Goal: Transaction & Acquisition: Purchase product/service

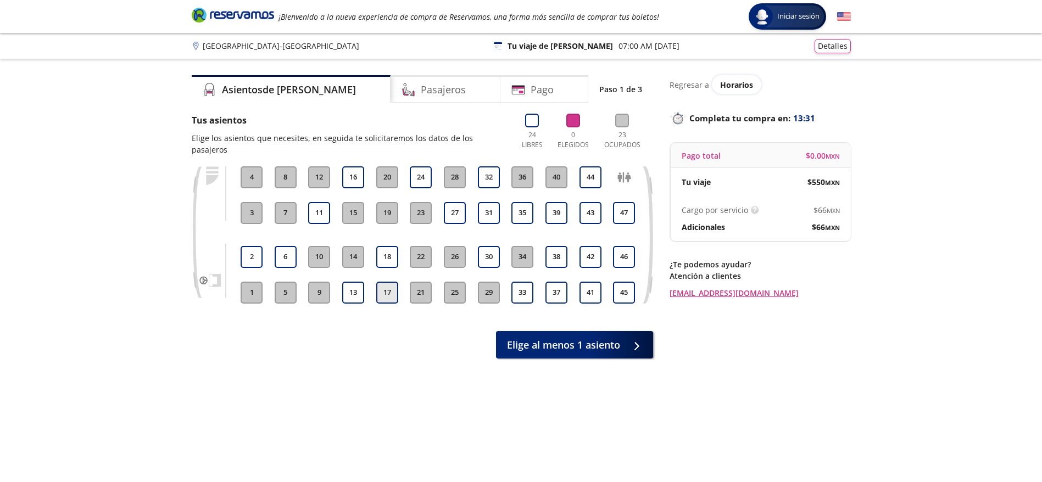
click at [386, 282] on button "17" at bounding box center [387, 293] width 22 height 22
click at [388, 251] on button "18" at bounding box center [387, 257] width 22 height 22
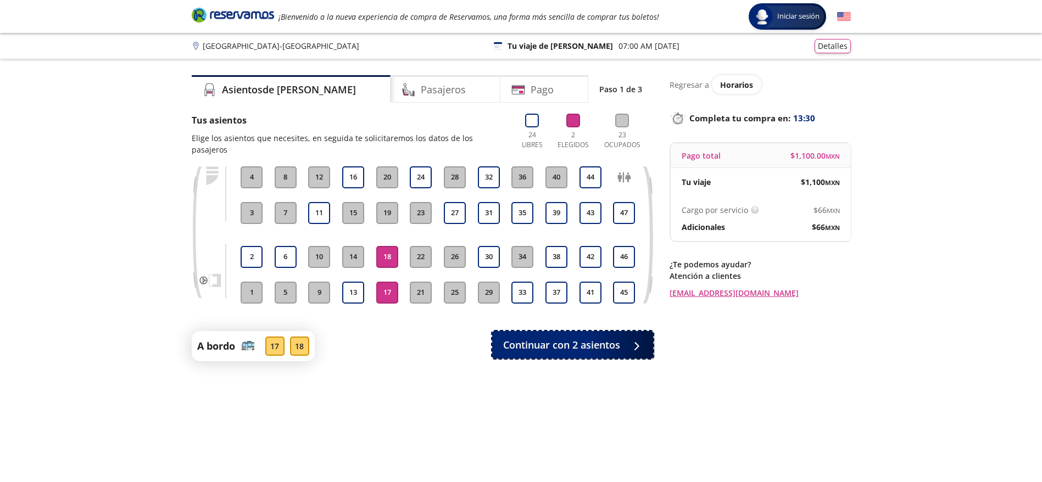
click at [580, 347] on div "A bordo 17 18 Continuar con 2 asientos" at bounding box center [422, 346] width 461 height 30
click at [585, 336] on span "Continuar con 2 asientos" at bounding box center [561, 343] width 117 height 15
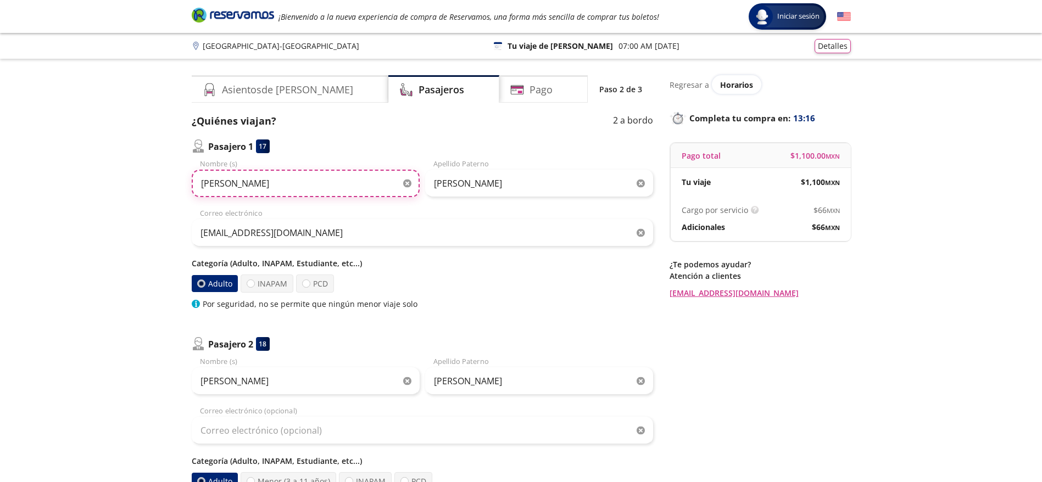
click at [317, 188] on input "lizette alejandra" at bounding box center [306, 183] width 228 height 27
paste input "[PERSON_NAME] DE [PERSON_NAME]"
click at [290, 185] on input "[PERSON_NAME] DE [PERSON_NAME]" at bounding box center [306, 183] width 228 height 27
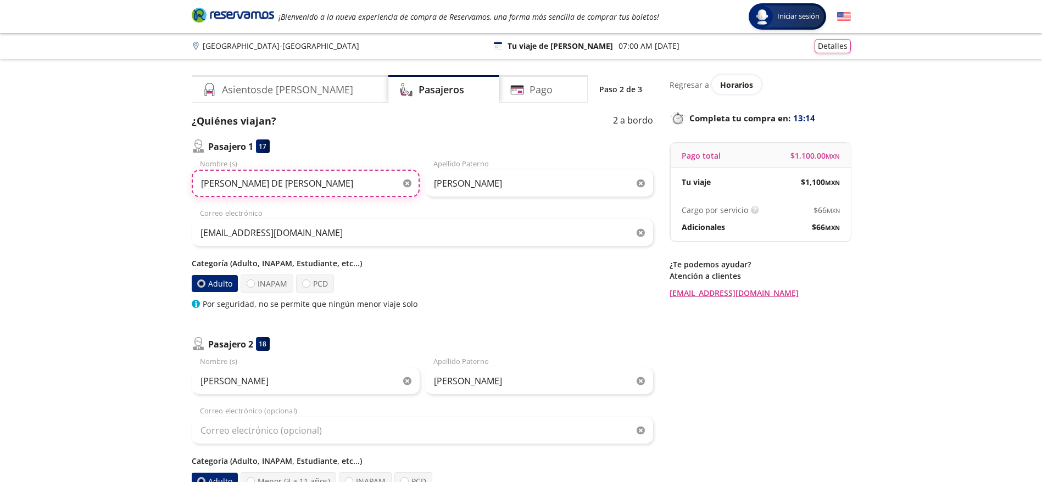
click at [290, 185] on input "[PERSON_NAME] DE [PERSON_NAME]" at bounding box center [306, 183] width 228 height 27
type input "[PERSON_NAME] DE [PERSON_NAME]"
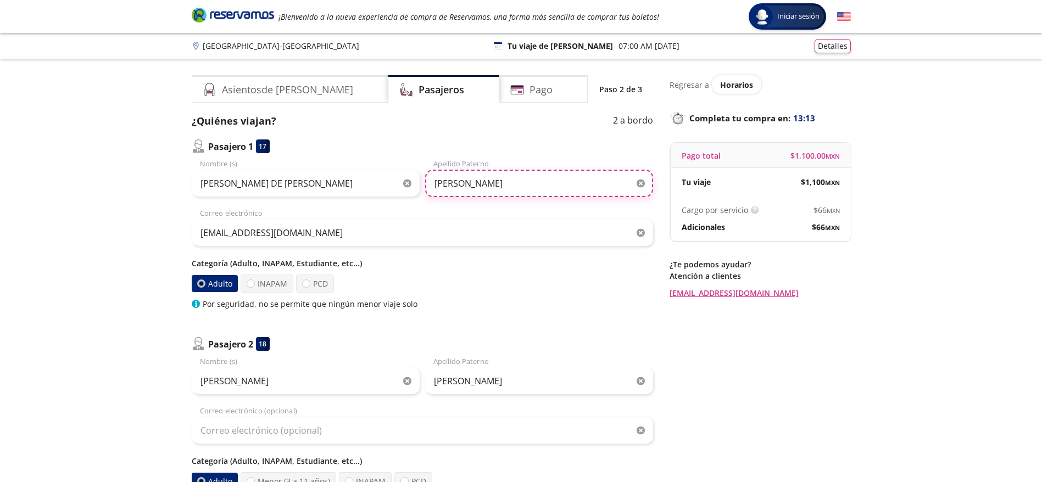
click at [491, 186] on input "macedo" at bounding box center [539, 183] width 228 height 27
paste input "MUCINO"
type input "MUCINO"
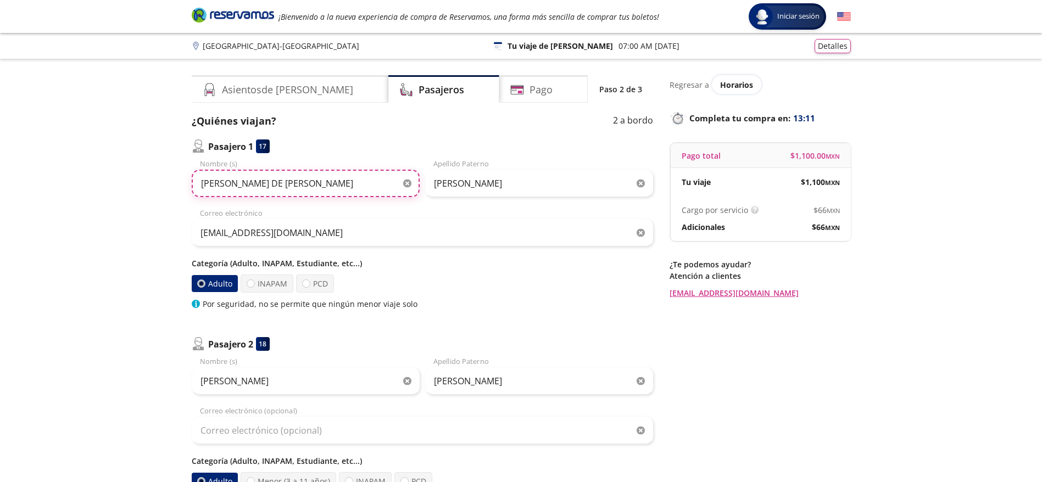
click at [380, 181] on input "[PERSON_NAME] DE [PERSON_NAME]" at bounding box center [306, 183] width 228 height 27
type input "[PERSON_NAME] DE [PERSON_NAME]"
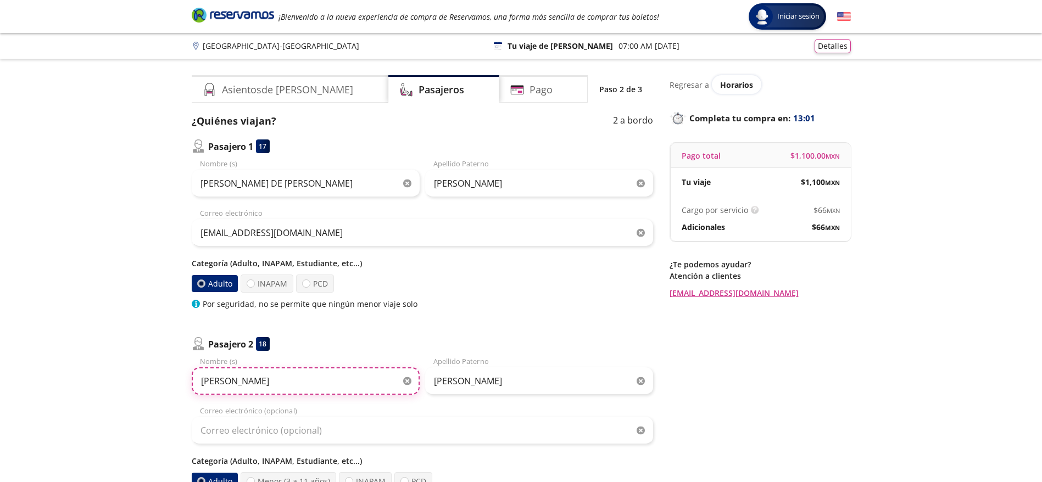
click at [270, 374] on input "isela giovanna" at bounding box center [306, 381] width 228 height 27
paste input "[PERSON_NAME]"
click at [270, 374] on input "[PERSON_NAME]" at bounding box center [306, 381] width 228 height 27
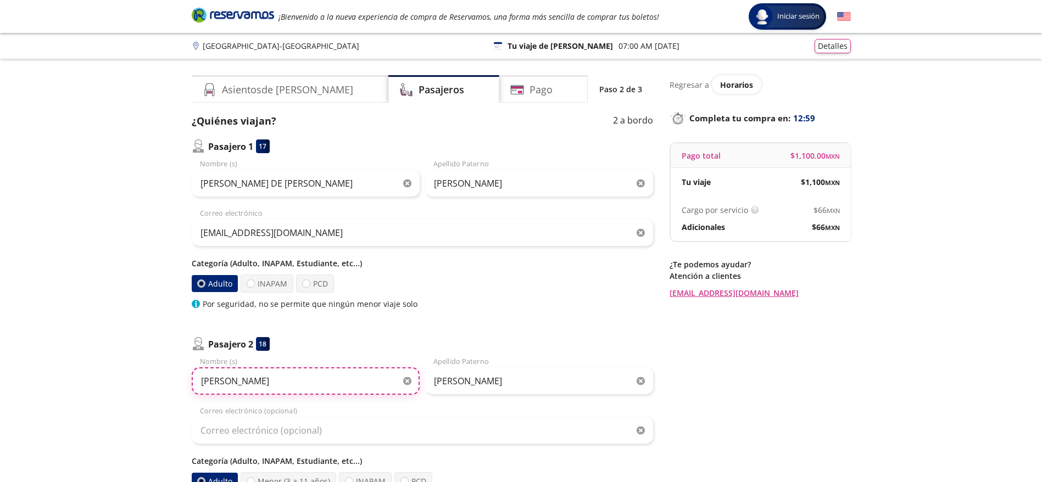
click at [270, 374] on input "[PERSON_NAME]" at bounding box center [306, 381] width 228 height 27
type input "[PERSON_NAME]"
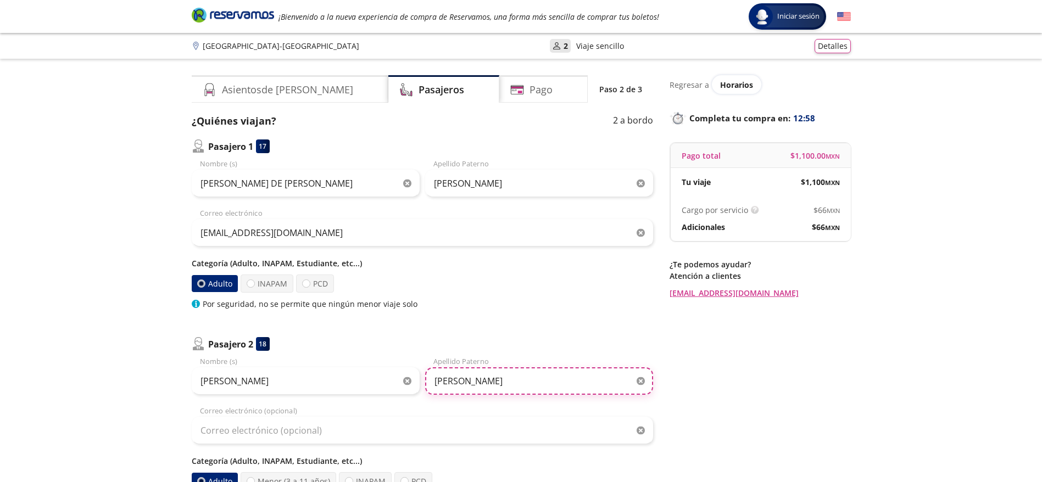
click at [513, 389] on input "macedo" at bounding box center [539, 381] width 228 height 27
paste input "LOPEZ"
type input "LOPEZ"
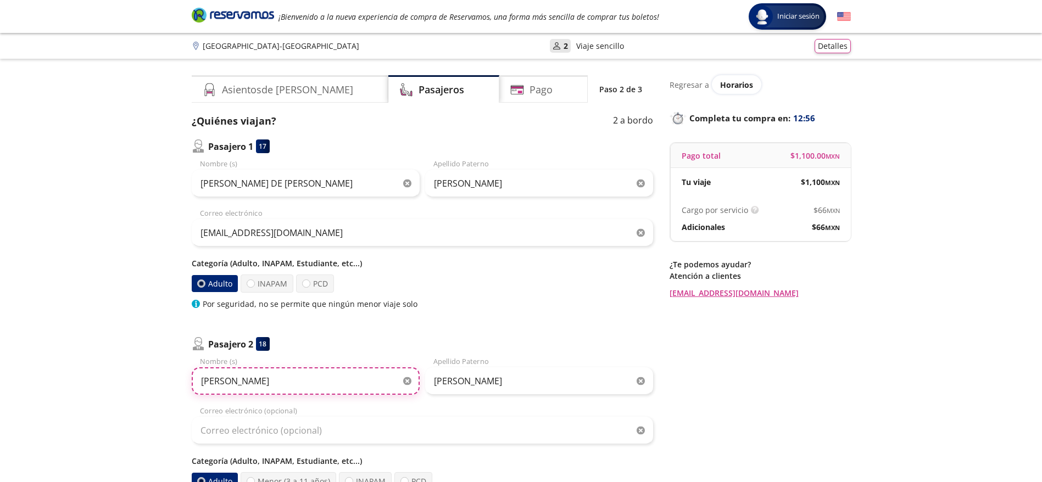
click at [323, 380] on input "[PERSON_NAME]" at bounding box center [306, 381] width 228 height 27
type input "[PERSON_NAME]"
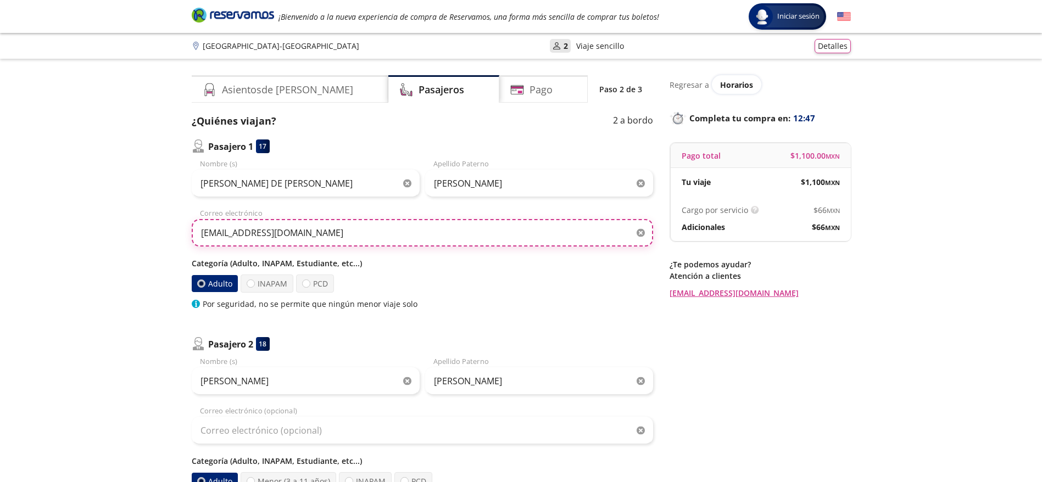
click at [344, 235] on input "vanazac12@hotmail.com" at bounding box center [422, 232] width 461 height 27
paste input "mar.hogares@g"
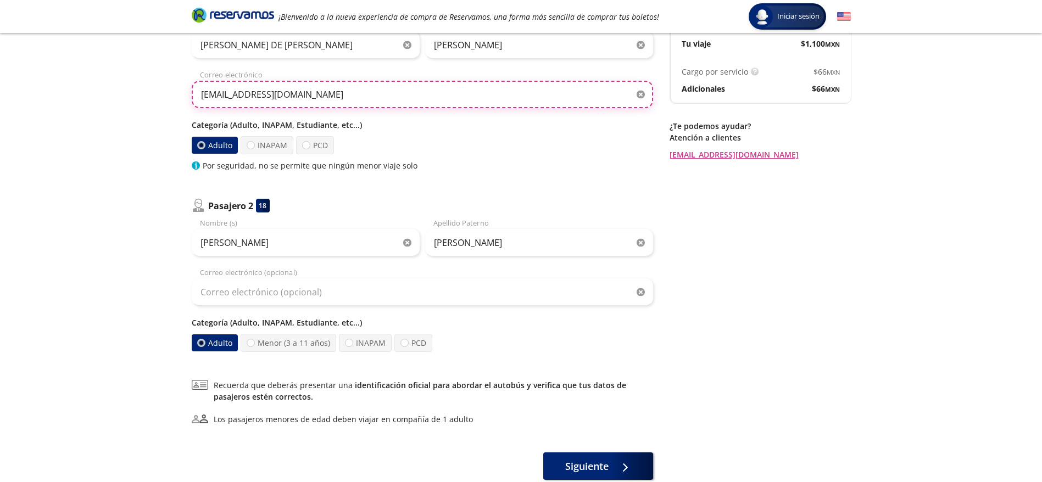
scroll to position [192, 0]
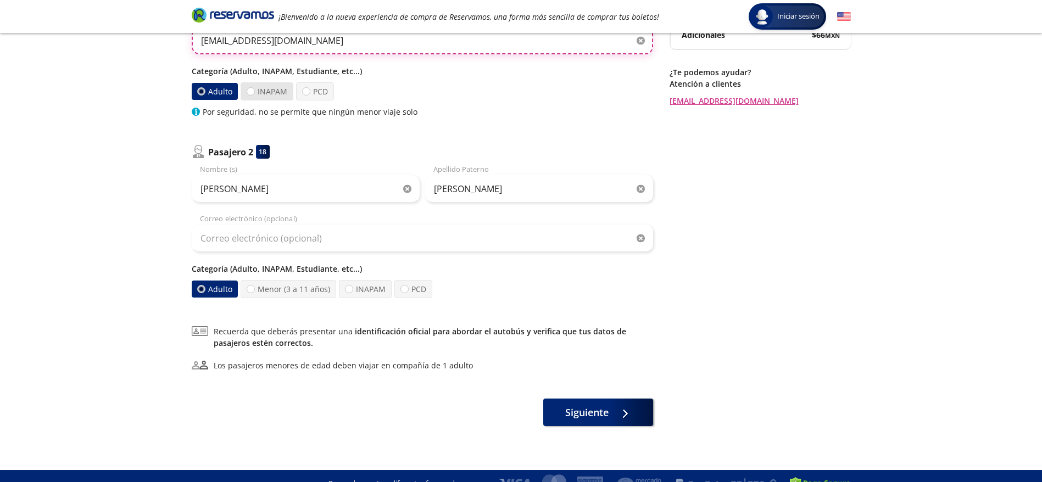
type input "[EMAIL_ADDRESS][DOMAIN_NAME]"
click at [277, 87] on label "INAPAM" at bounding box center [267, 91] width 53 height 18
click at [254, 88] on input "INAPAM" at bounding box center [250, 91] width 7 height 7
radio input "true"
radio input "false"
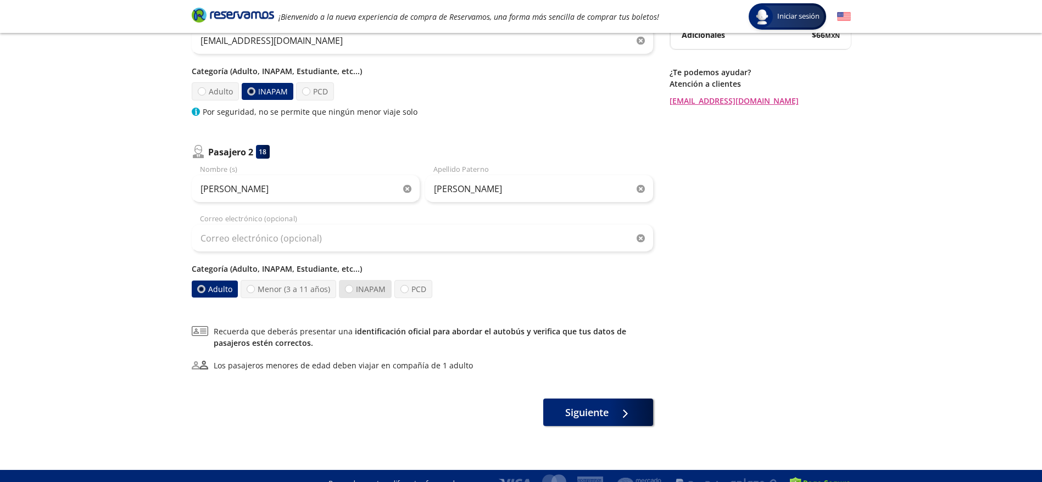
click at [370, 296] on label "INAPAM" at bounding box center [365, 289] width 53 height 18
click at [353, 293] on input "INAPAM" at bounding box center [349, 289] width 7 height 7
radio input "true"
radio input "false"
click at [579, 409] on span "Siguiente" at bounding box center [586, 410] width 43 height 15
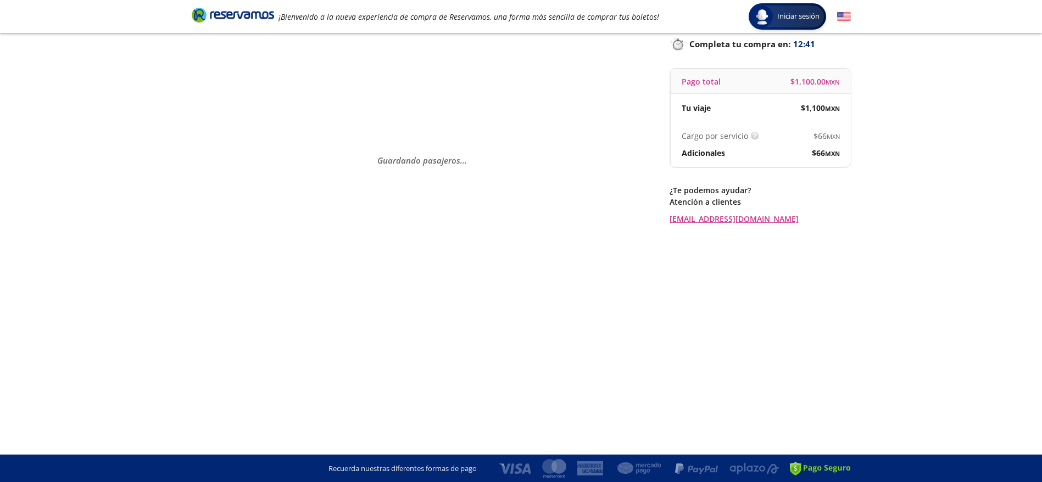
scroll to position [0, 0]
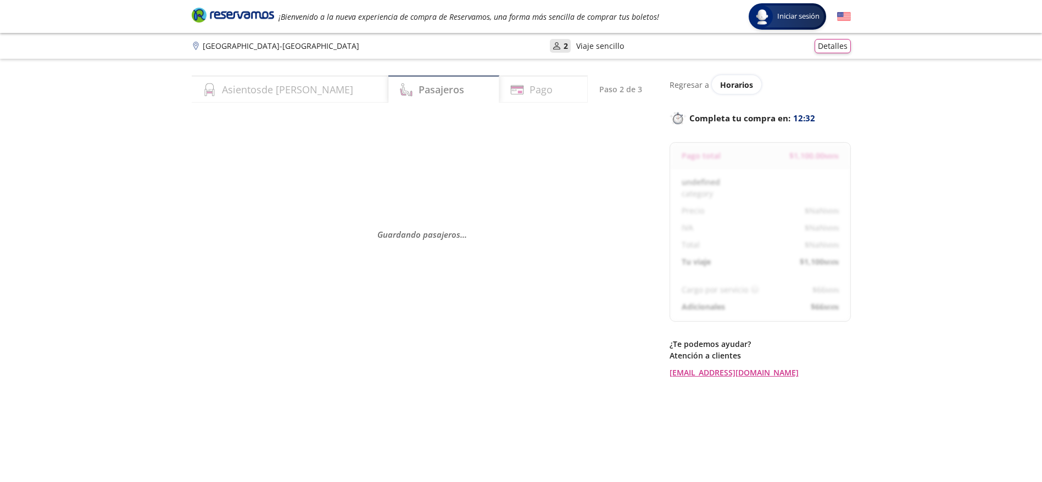
select select "MX"
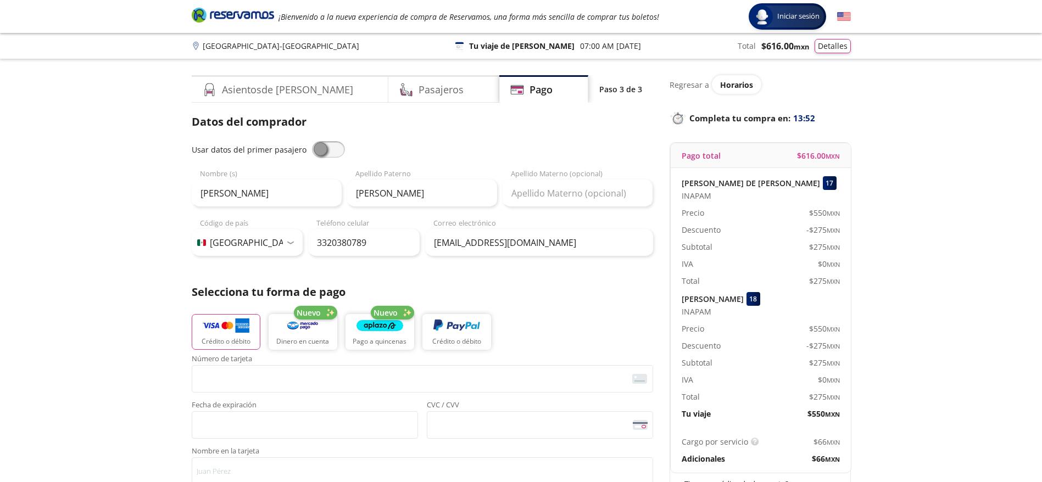
click at [341, 151] on span at bounding box center [328, 149] width 33 height 16
click at [312, 141] on input "checkbox" at bounding box center [312, 141] width 0 height 0
type input "[PERSON_NAME] DE [PERSON_NAME]"
type input "MUCINO"
type input "[EMAIL_ADDRESS][DOMAIN_NAME]"
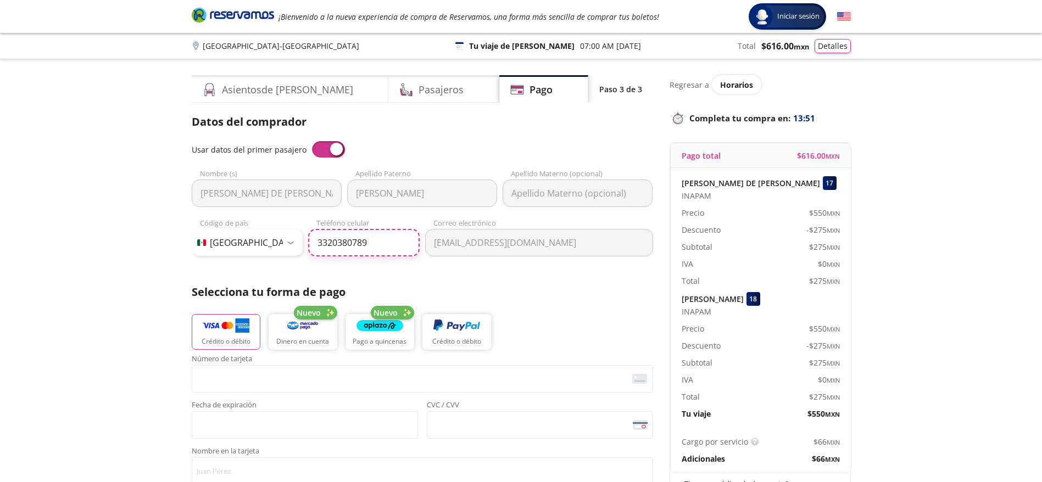
click at [353, 236] on input "3320380789" at bounding box center [364, 242] width 112 height 27
paste input "229 216 180"
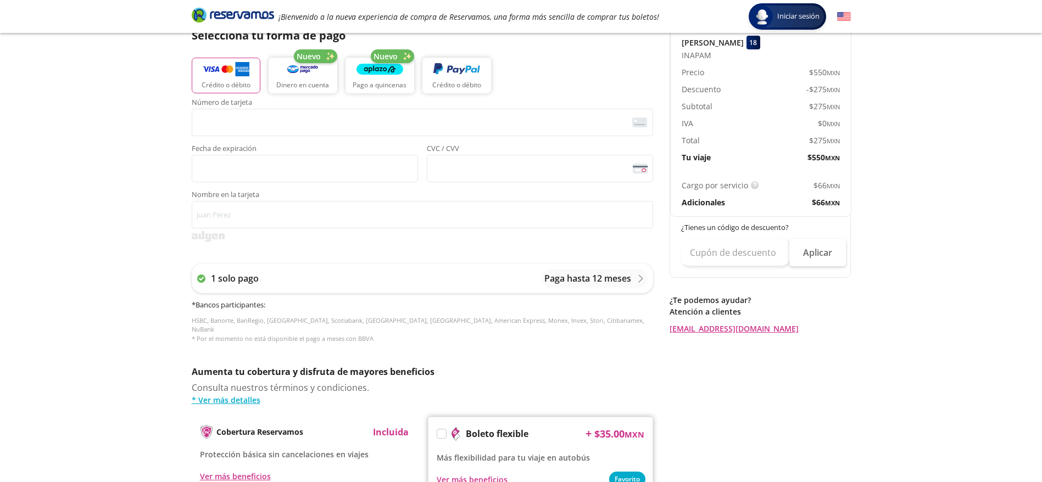
scroll to position [419, 0]
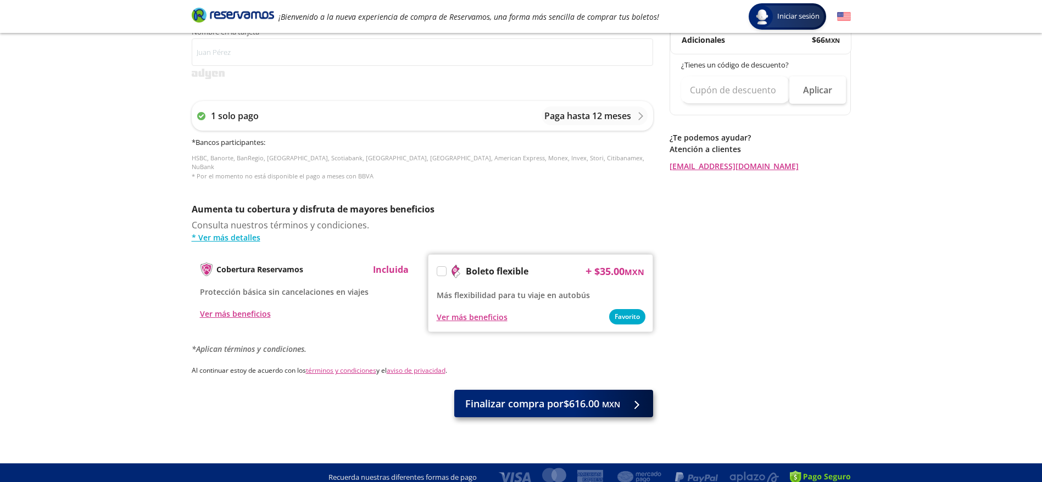
type input "229 216 1809"
click at [535, 400] on span "Finalizar compra por $616.00 MXN" at bounding box center [542, 404] width 155 height 15
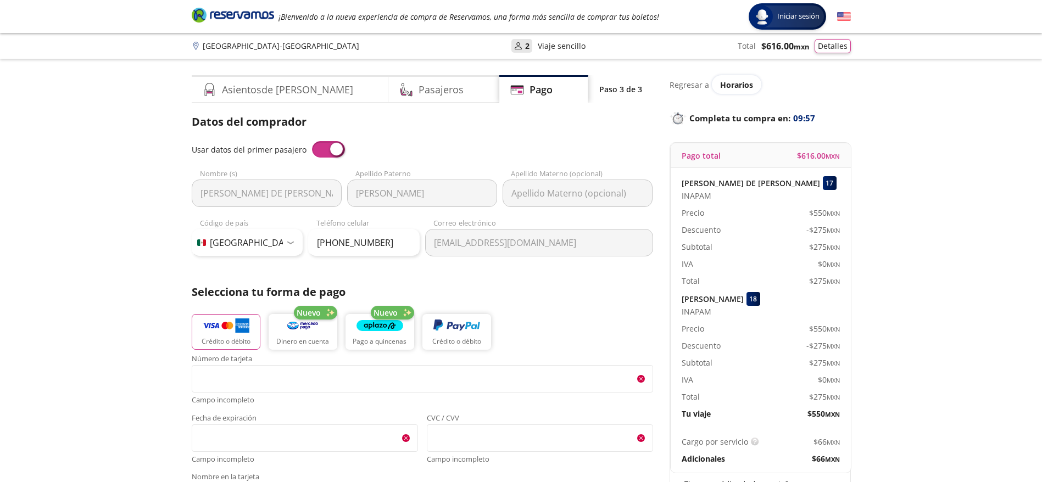
scroll to position [481, 0]
